Goal: Information Seeking & Learning: Learn about a topic

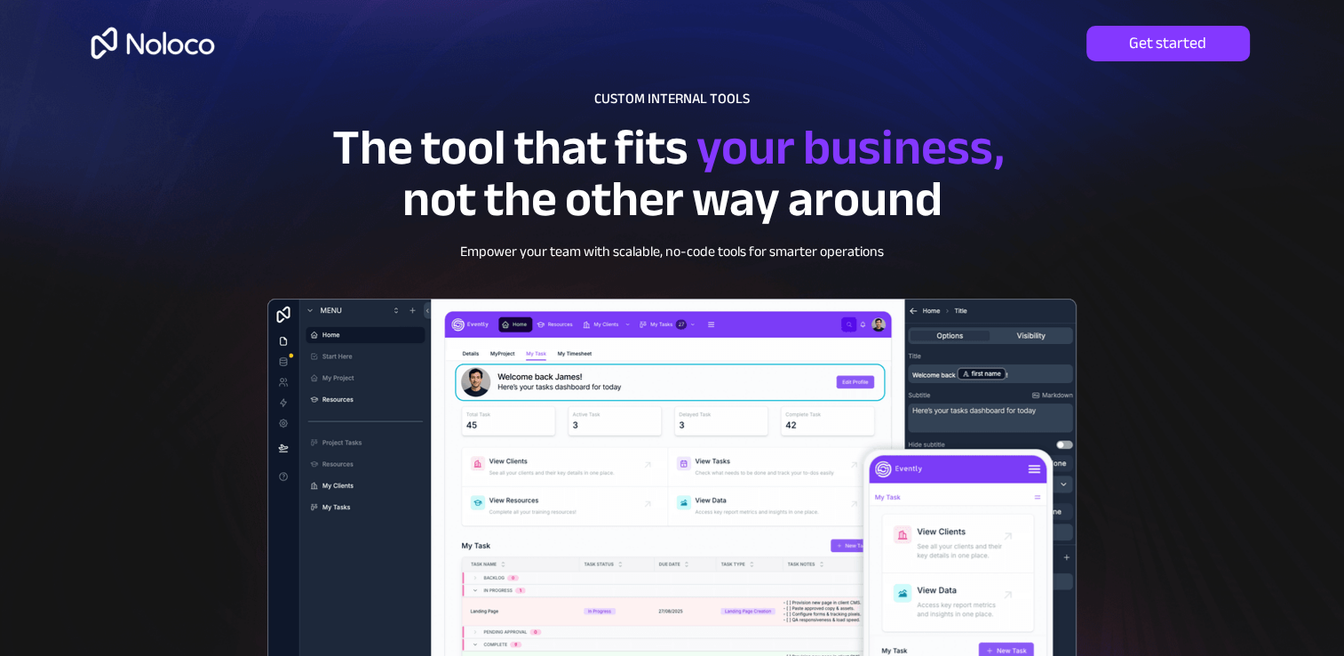
click at [1261, 321] on div at bounding box center [672, 488] width 1279 height 976
click at [1260, 322] on div at bounding box center [672, 488] width 1279 height 976
click at [1231, 343] on div at bounding box center [672, 488] width 1279 height 976
drag, startPoint x: 257, startPoint y: 152, endPoint x: 282, endPoint y: 144, distance: 27.0
click at [257, 152] on p "The tool that fits your business, not the other way around" at bounding box center [672, 184] width 858 height 103
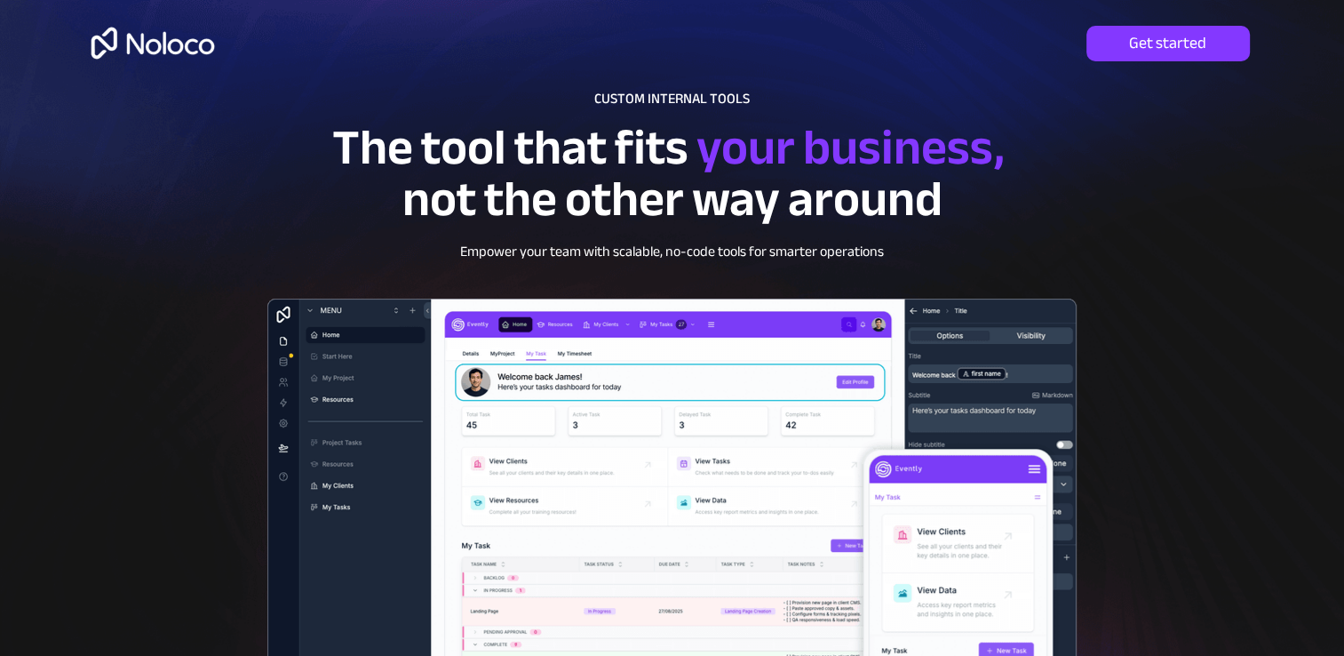
drag, startPoint x: 288, startPoint y: 144, endPoint x: 688, endPoint y: 221, distance: 407.1
click at [408, 163] on p "The tool that fits your business, not the other way around" at bounding box center [672, 184] width 858 height 103
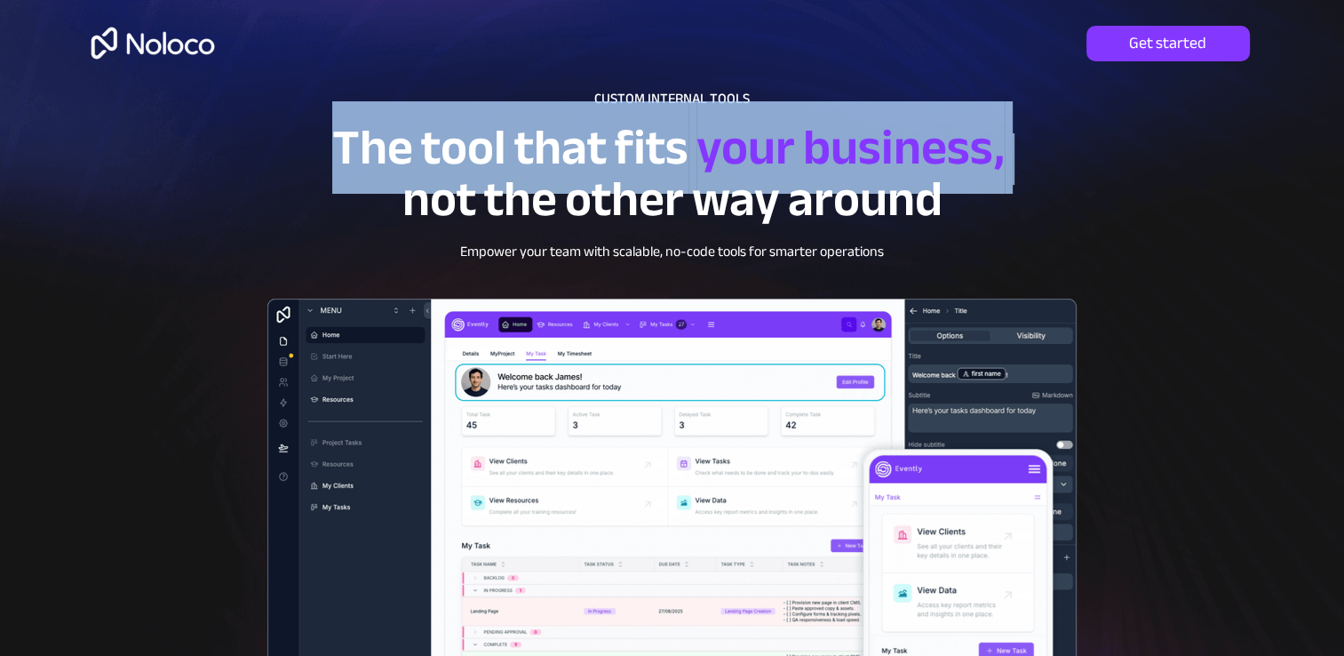
click at [1043, 277] on img at bounding box center [672, 571] width 884 height 621
click at [941, 269] on img at bounding box center [672, 571] width 884 height 621
click at [1045, 510] on img at bounding box center [672, 571] width 884 height 621
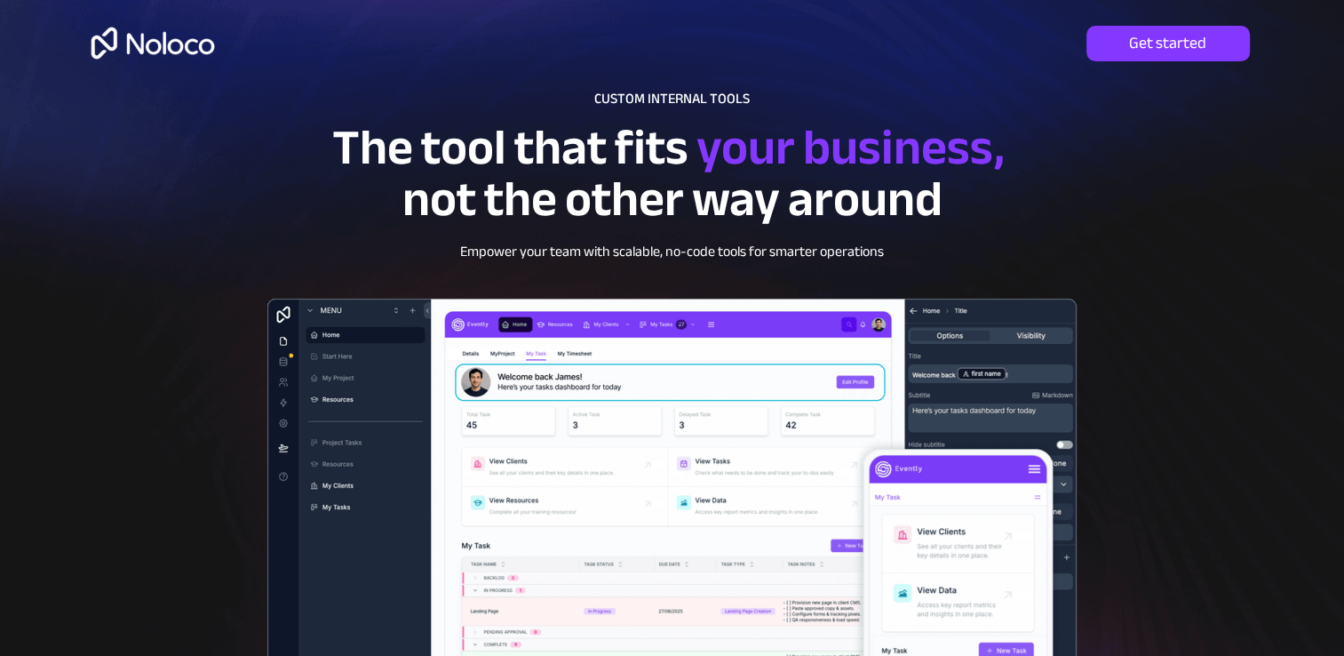
click at [505, 258] on span "Empower your team with scalable, no-code tools for smarter operations" at bounding box center [672, 251] width 424 height 27
